Goal: Information Seeking & Learning: Find specific fact

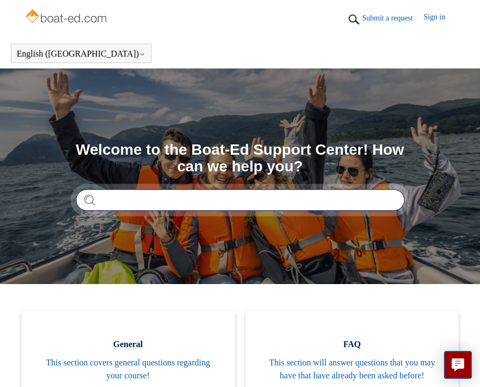
click at [249, 201] on input "Search" at bounding box center [240, 200] width 329 height 22
type input "****"
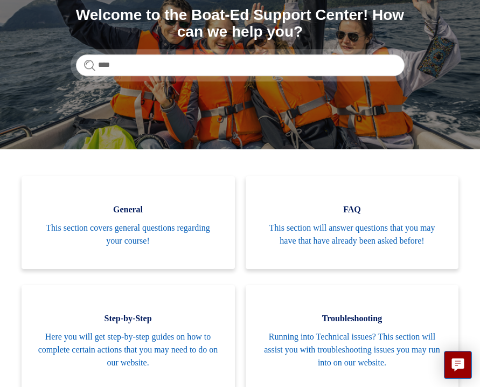
scroll to position [162, 0]
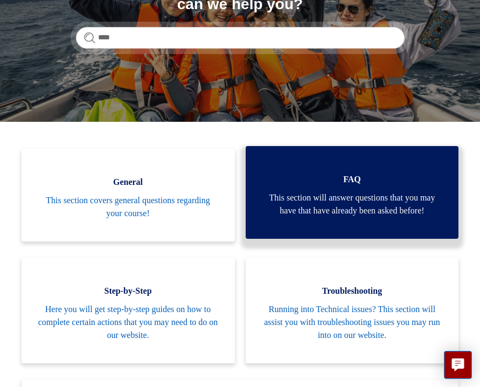
click at [353, 202] on span "This section will answer questions that you may have that have already been ask…" at bounding box center [352, 204] width 181 height 26
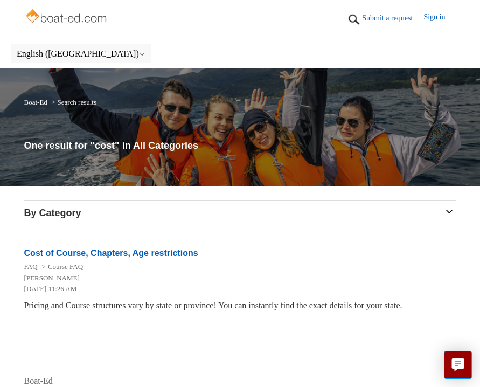
click at [176, 253] on link "Cost of Course, Chapters, Age restrictions" at bounding box center [111, 252] width 174 height 9
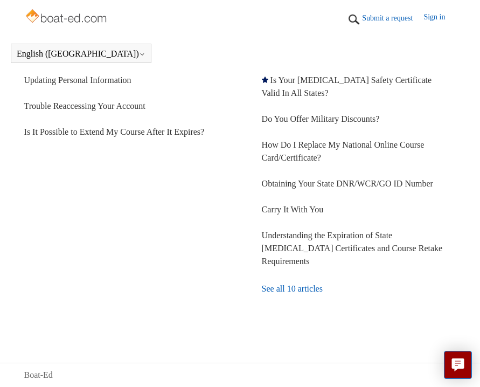
scroll to position [390, 0]
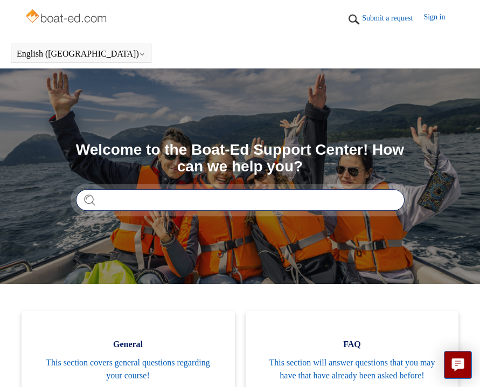
click at [278, 197] on input "Search" at bounding box center [240, 200] width 329 height 22
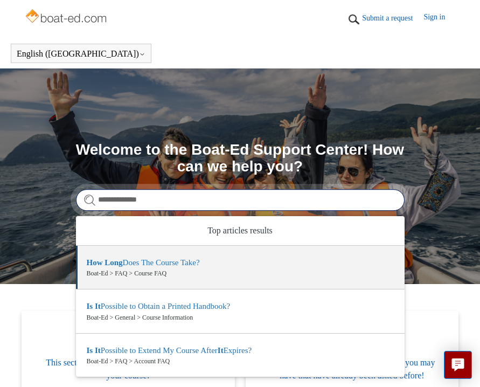
type input "**********"
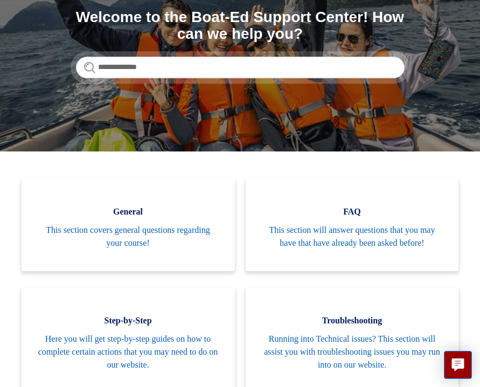
scroll to position [133, 0]
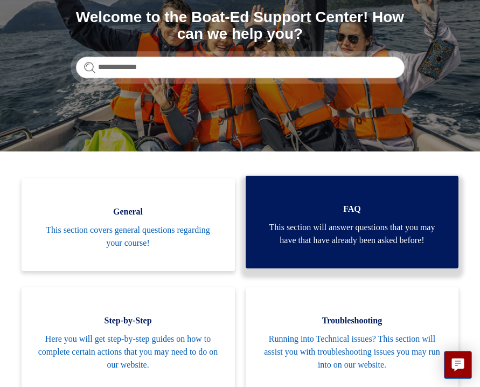
click at [300, 249] on link "FAQ This section will answer questions that you may have that have already been…" at bounding box center [352, 222] width 213 height 93
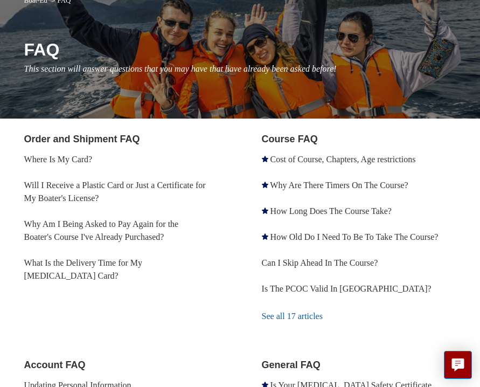
scroll to position [104, 0]
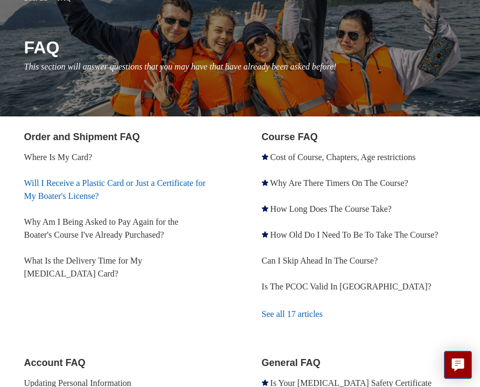
click at [144, 186] on link "Will I Receive a Plastic Card or Just a Certificate for My Boater's License?" at bounding box center [115, 189] width 182 height 22
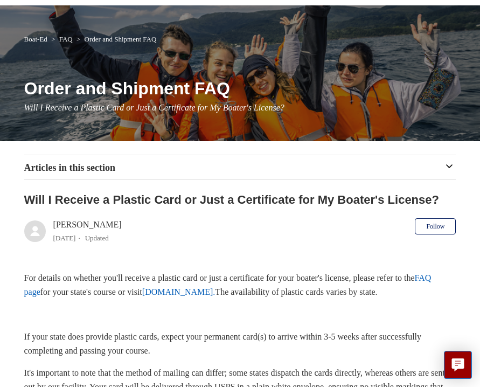
scroll to position [62, 0]
